Goal: Transaction & Acquisition: Obtain resource

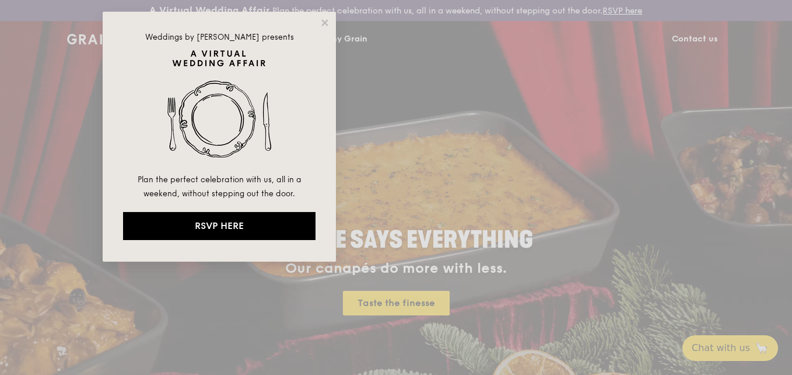
click at [654, 60] on div "Weddings by [PERSON_NAME] presents Plan the perfect celebration with us, all in…" at bounding box center [396, 187] width 792 height 375
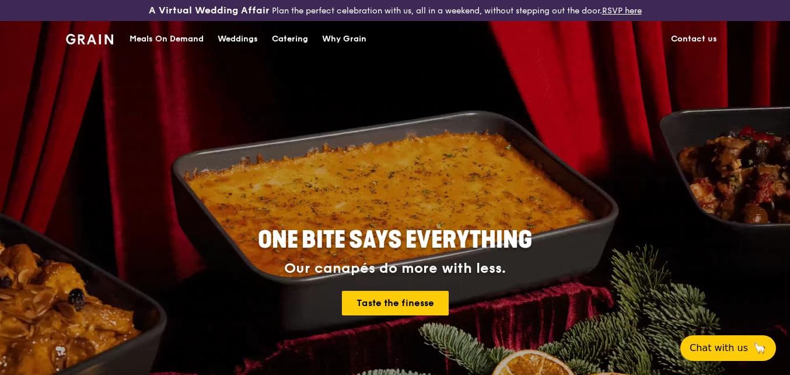
click at [277, 36] on div "Catering" at bounding box center [290, 39] width 36 height 35
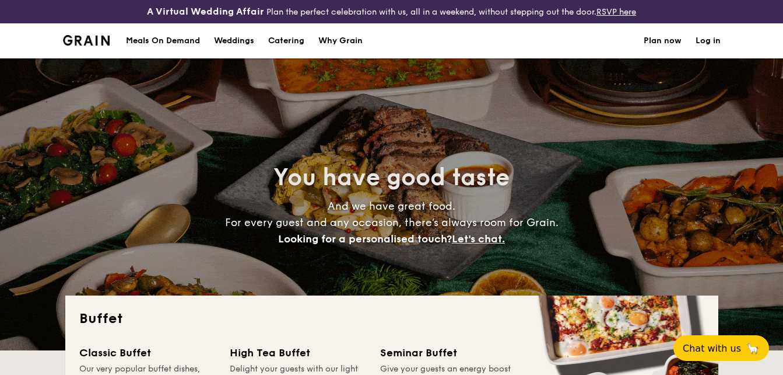
select select
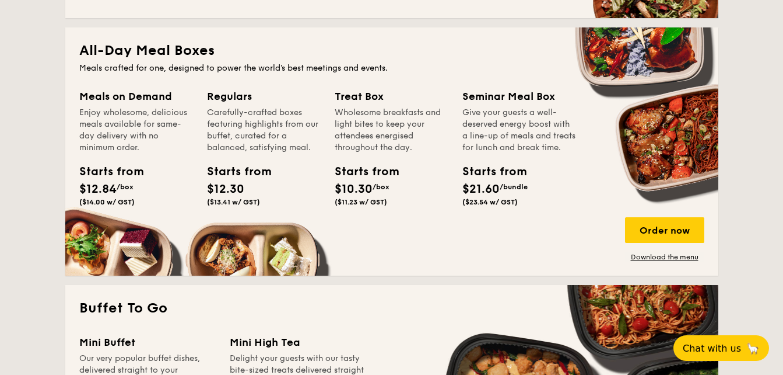
scroll to position [583, 0]
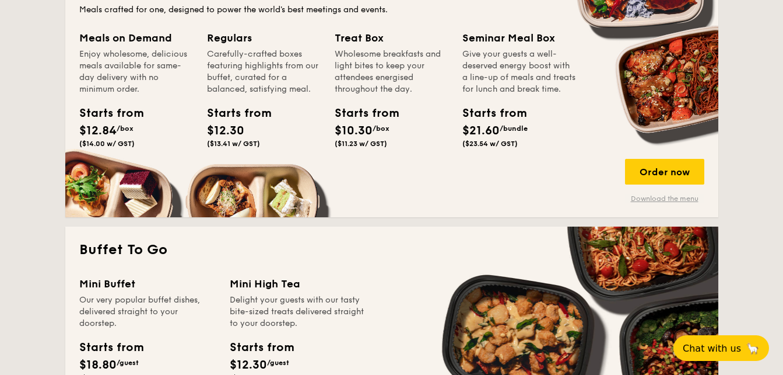
click at [668, 197] on link "Download the menu" at bounding box center [664, 198] width 79 height 9
